Goal: Communication & Community: Ask a question

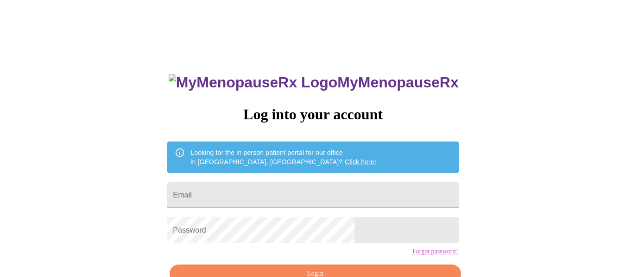
click at [252, 193] on input "Email" at bounding box center [312, 195] width 291 height 26
type input "megschwefel@gmail.com"
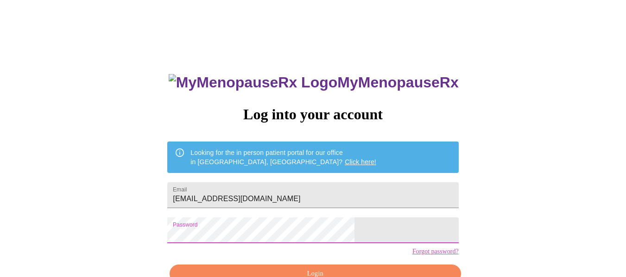
scroll to position [54, 0]
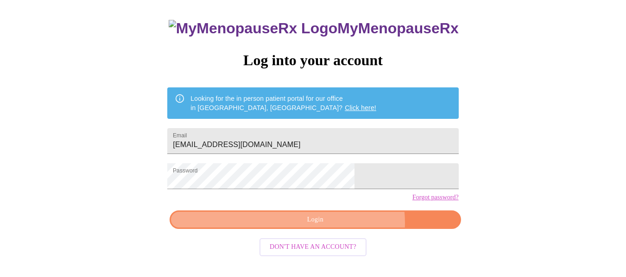
click at [340, 226] on span "Login" at bounding box center [315, 220] width 270 height 12
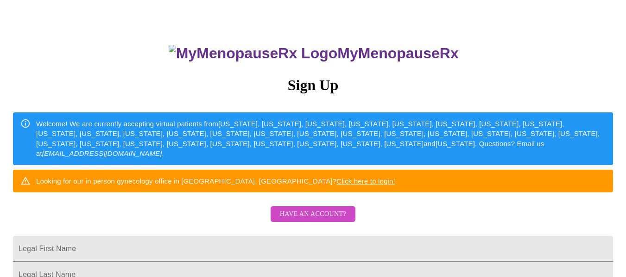
scroll to position [139, 0]
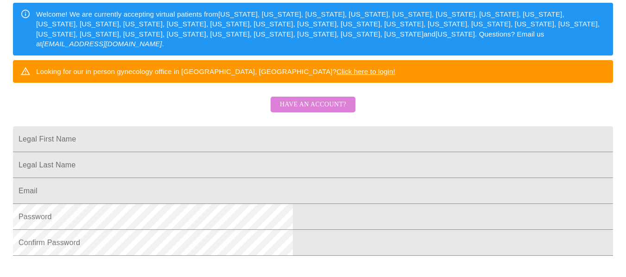
click at [323, 111] on span "Have an account?" at bounding box center [313, 105] width 66 height 12
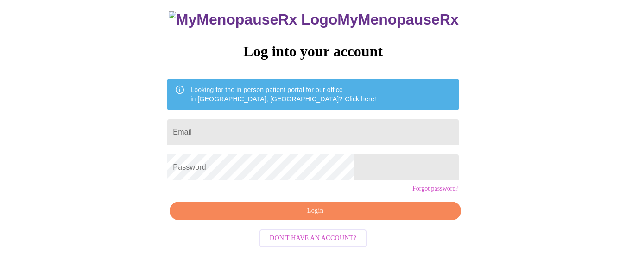
scroll to position [54, 0]
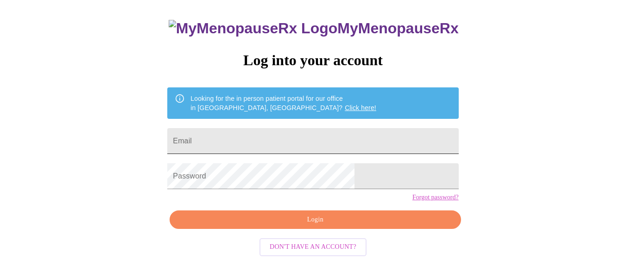
click at [308, 136] on input "Email" at bounding box center [312, 141] width 291 height 26
type input "megschwefel@gmail.com"
click at [309, 226] on span "Login" at bounding box center [315, 220] width 270 height 12
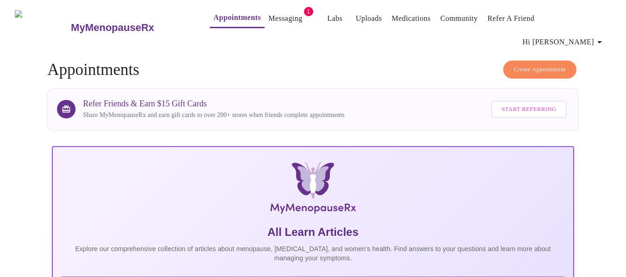
click at [268, 20] on link "Messaging" at bounding box center [285, 18] width 34 height 13
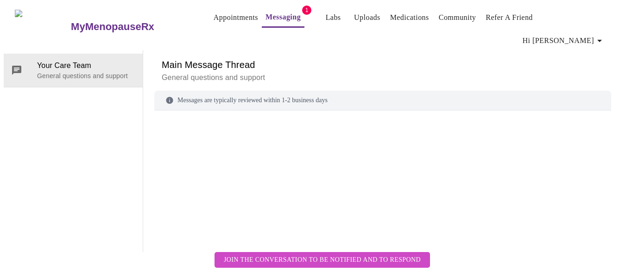
scroll to position [35, 0]
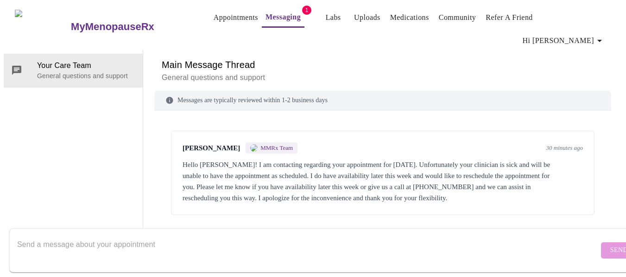
click at [307, 159] on div "Hello Megan! I am contacting regarding your appointment for today. Unfortunatel…" at bounding box center [382, 181] width 400 height 44
click at [363, 159] on div "Hello Megan! I am contacting regarding your appointment for today. Unfortunatel…" at bounding box center [382, 181] width 400 height 44
click at [516, 159] on div "Hello Megan! I am contacting regarding your appointment for today. Unfortunatel…" at bounding box center [382, 181] width 400 height 44
click at [591, 240] on form "Send" at bounding box center [326, 251] width 634 height 44
drag, startPoint x: 546, startPoint y: 183, endPoint x: 530, endPoint y: 177, distance: 17.3
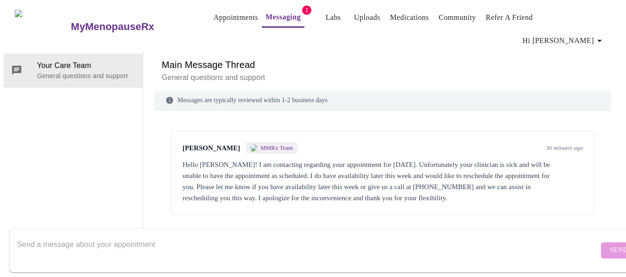
click at [541, 183] on div "Messages are typically reviewed within 1-2 business days Kirsten Johnson MMRx T…" at bounding box center [382, 172] width 457 height 162
click at [442, 159] on div "Hello Megan! I am contacting regarding your appointment for today. Unfortunatel…" at bounding box center [382, 181] width 400 height 44
click at [394, 159] on div "Hello Megan! I am contacting regarding your appointment for today. Unfortunatel…" at bounding box center [382, 181] width 400 height 44
click at [82, 242] on textarea "Send a message about your appointment" at bounding box center [307, 251] width 581 height 30
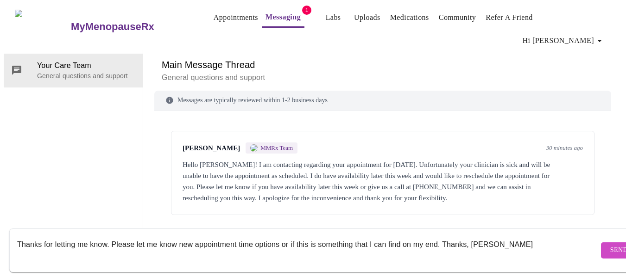
type textarea "Thanks for letting me know. Please let me know new appointment time options or …"
click at [610, 245] on span "Send" at bounding box center [619, 251] width 18 height 12
